Goal: Find specific fact: Find specific fact

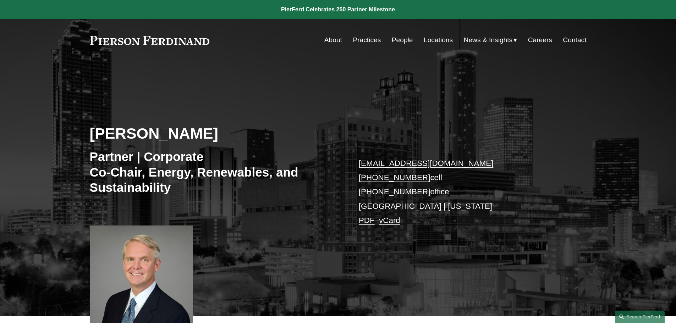
click at [282, 73] on div "[PERSON_NAME] Partner | Corporate Co-Chair, Energy, Renewables, and Sustainabil…" at bounding box center [338, 188] width 676 height 255
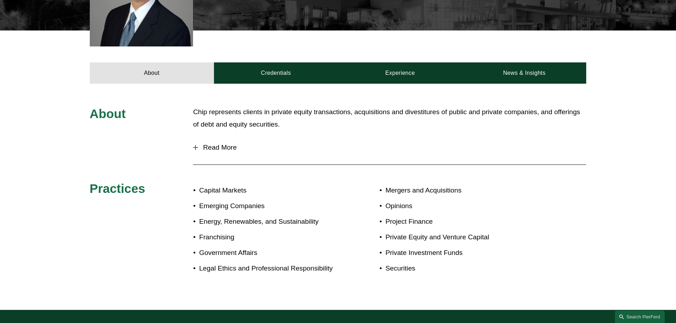
scroll to position [284, 0]
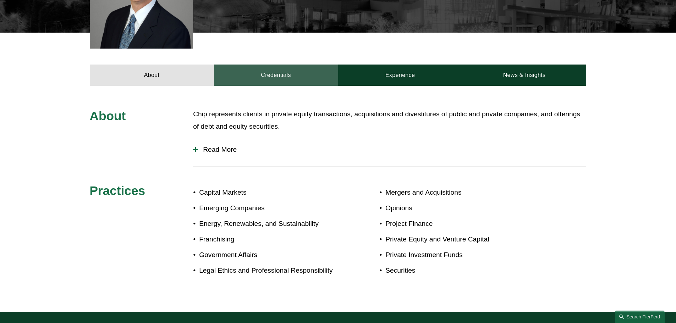
click at [279, 79] on link "Credentials" at bounding box center [276, 75] width 124 height 21
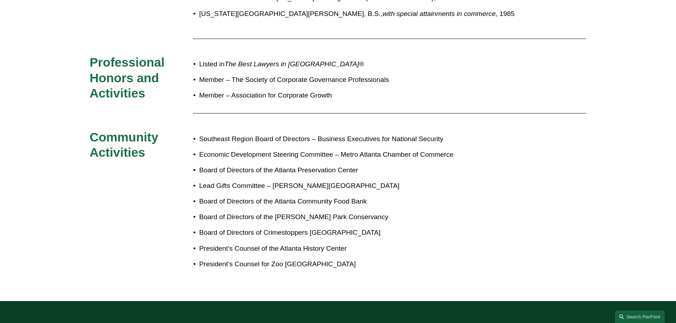
scroll to position [561, 0]
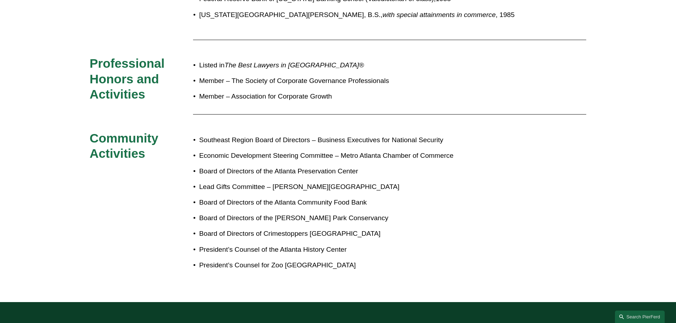
click at [166, 148] on h3 "Community Activities" at bounding box center [142, 146] width 104 height 31
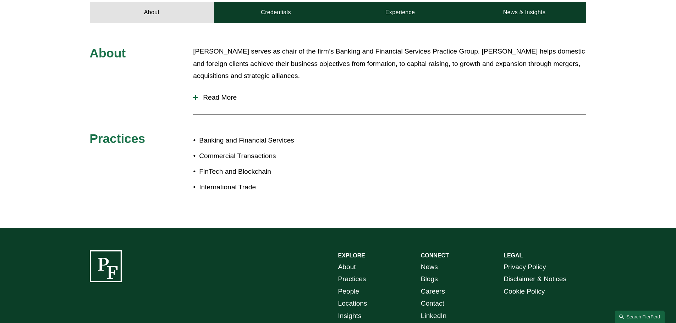
scroll to position [287, 0]
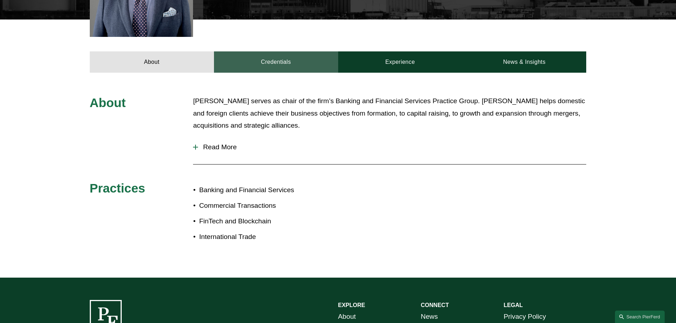
click at [300, 52] on link "Credentials" at bounding box center [276, 61] width 124 height 21
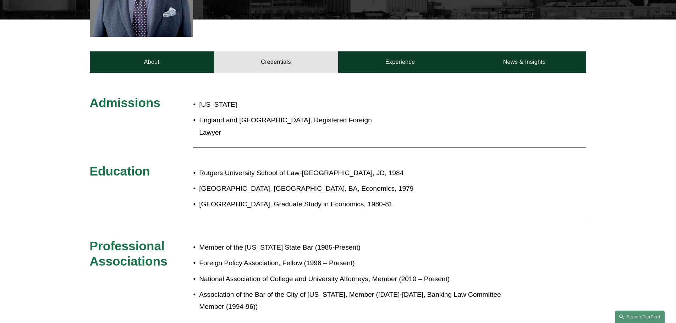
click at [84, 95] on div "Admissions [US_STATE] England and [GEOGRAPHIC_DATA], Registered Foreign Lawyer …" at bounding box center [338, 241] width 676 height 293
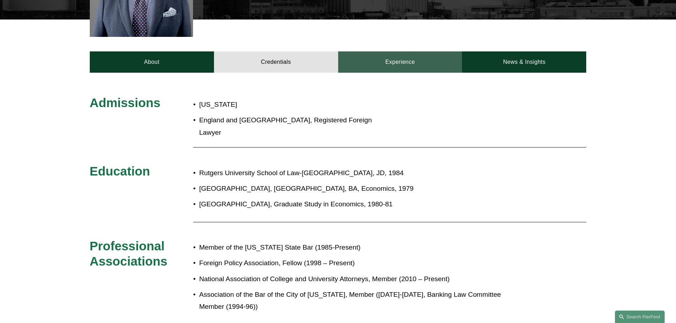
click at [369, 55] on link "Experience" at bounding box center [400, 61] width 124 height 21
